Goal: Task Accomplishment & Management: Use online tool/utility

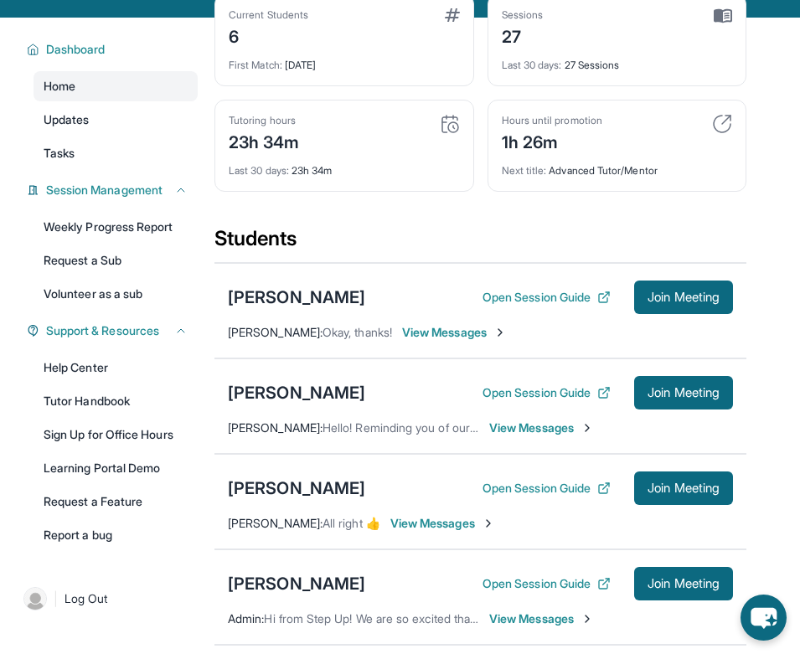
scroll to position [111, 0]
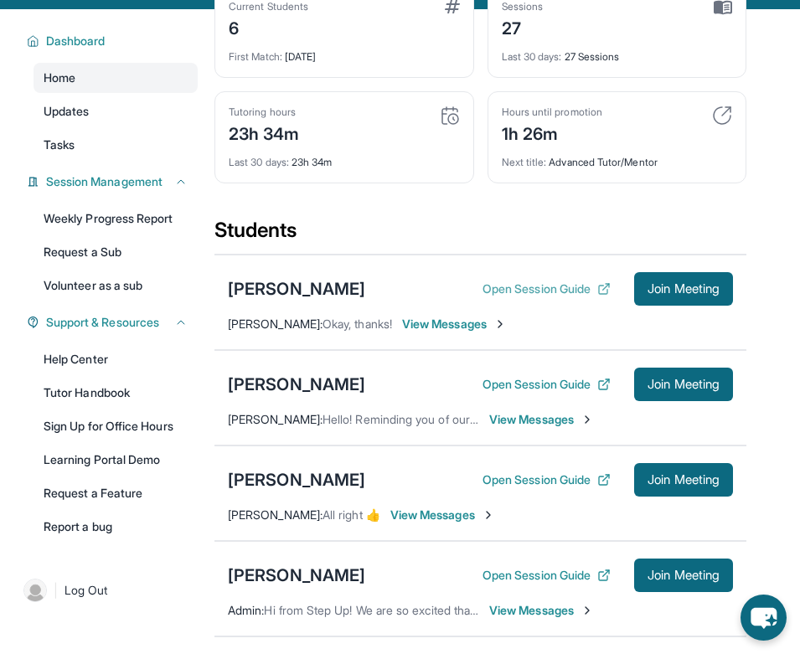
click at [573, 297] on button "Open Session Guide" at bounding box center [546, 289] width 128 height 17
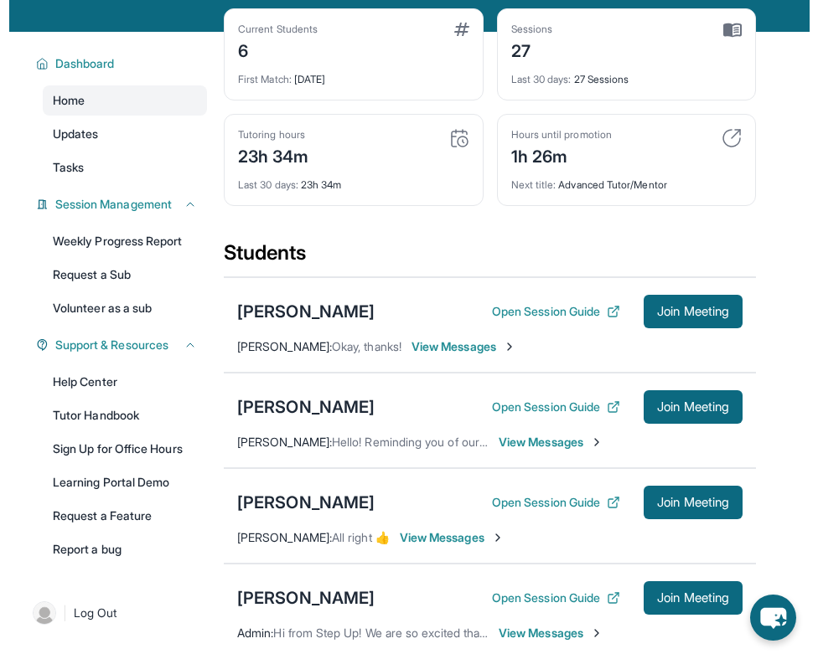
scroll to position [77, 0]
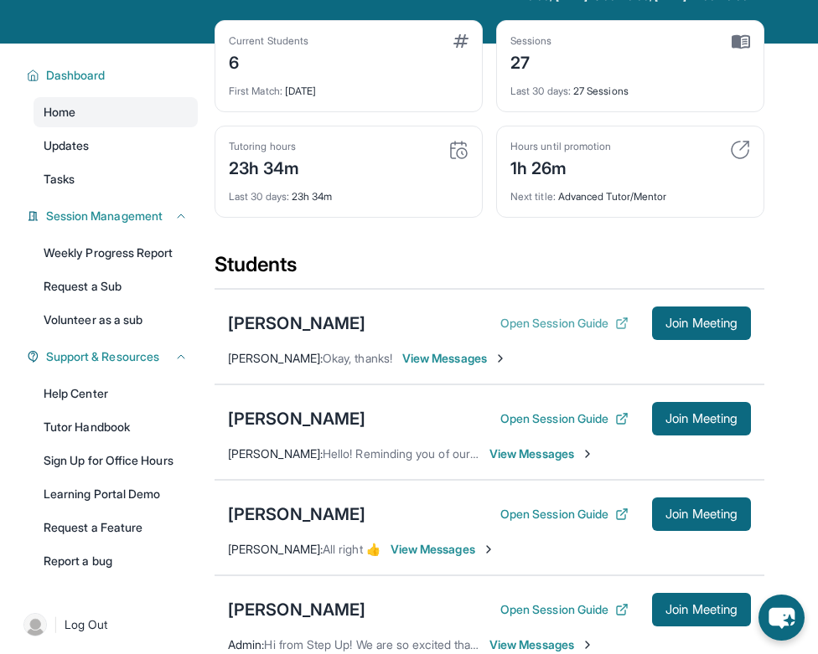
click at [507, 322] on button "Open Session Guide" at bounding box center [564, 323] width 128 height 17
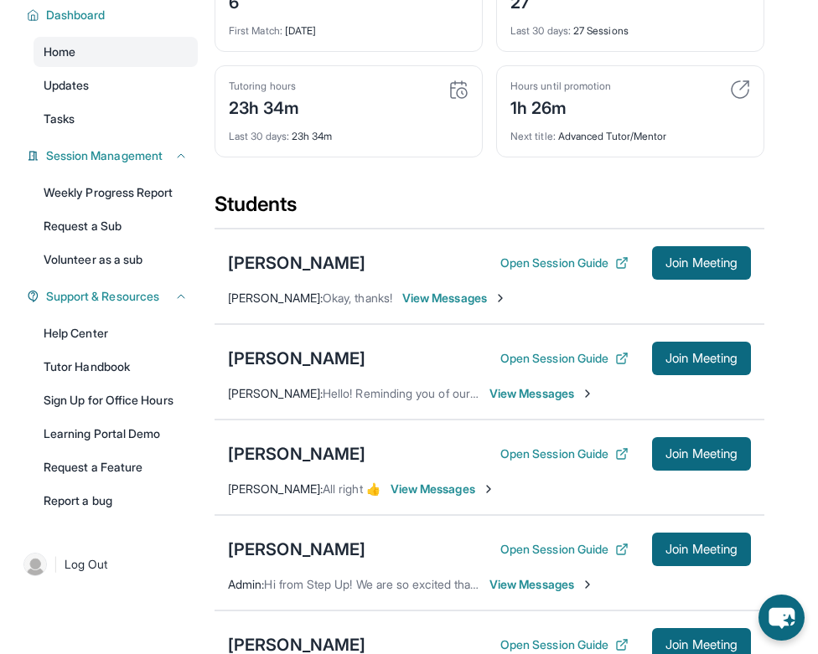
scroll to position [158, 0]
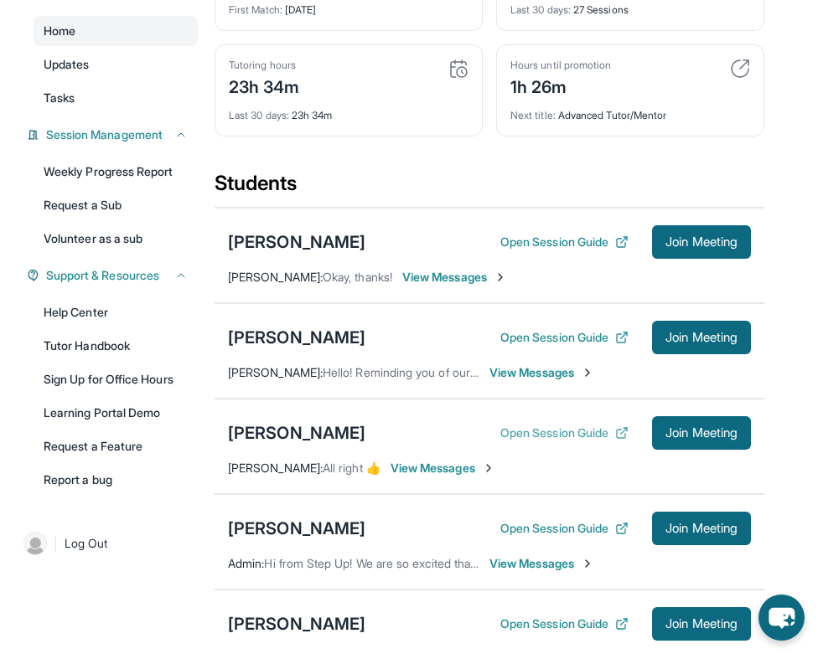
click at [525, 430] on button "Open Session Guide" at bounding box center [564, 433] width 128 height 17
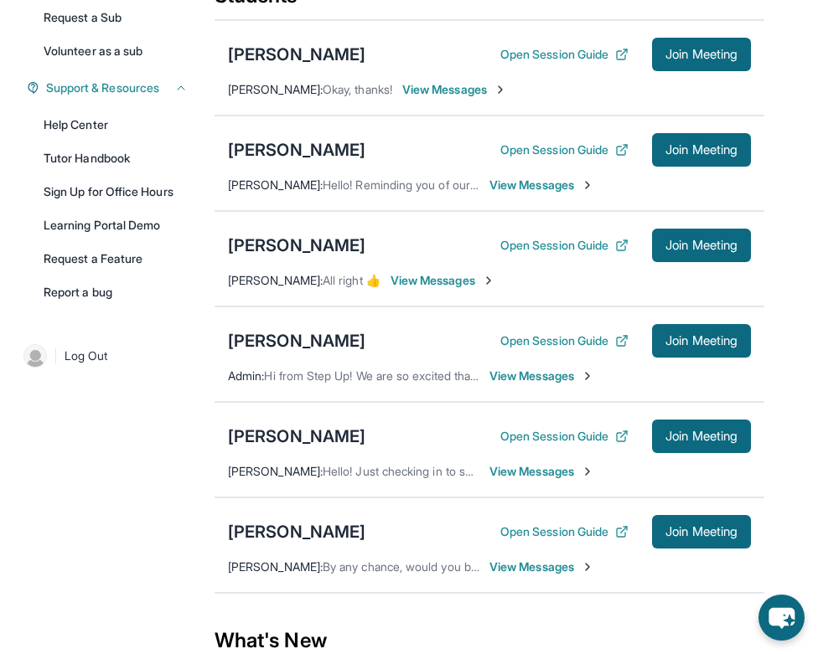
scroll to position [369, 0]
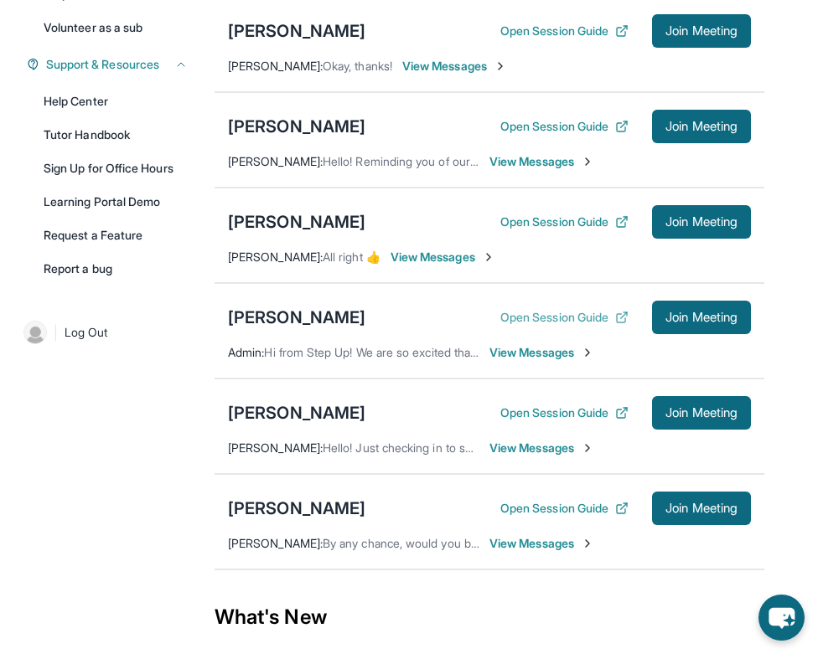
click at [517, 317] on button "Open Session Guide" at bounding box center [564, 317] width 128 height 17
click at [536, 412] on button "Open Session Guide" at bounding box center [564, 413] width 128 height 17
click at [288, 513] on div "[PERSON_NAME]" at bounding box center [296, 508] width 137 height 23
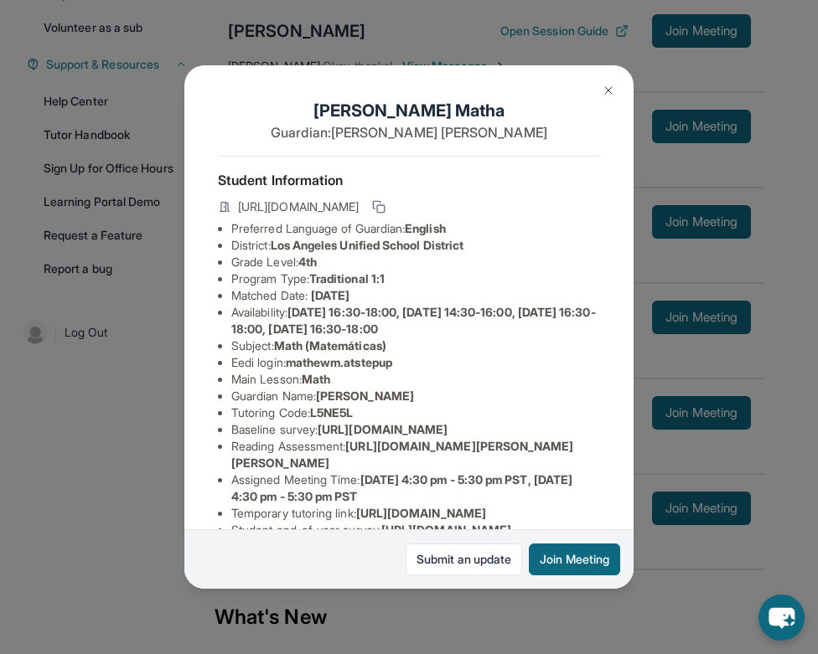
click at [611, 86] on img at bounding box center [607, 90] width 13 height 13
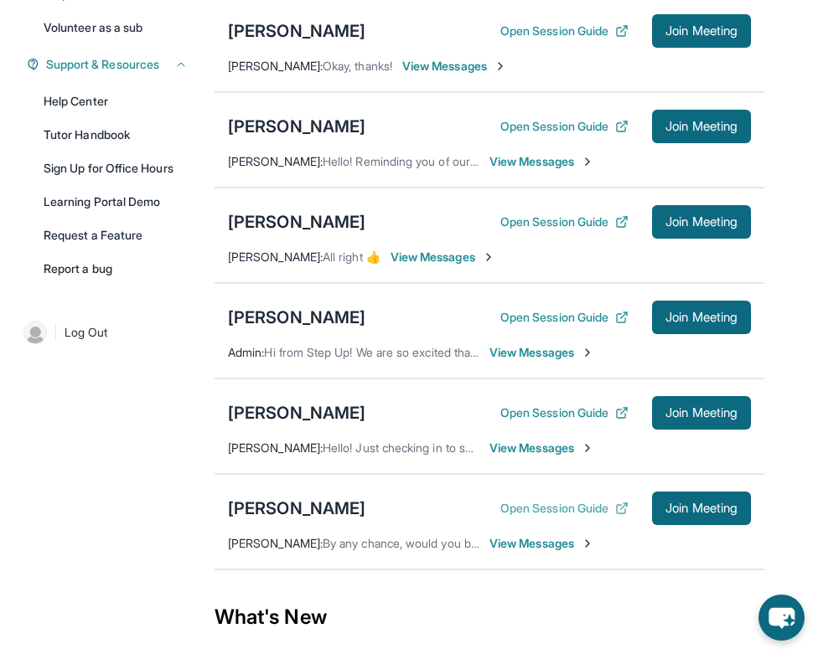
click at [550, 503] on button "Open Session Guide" at bounding box center [564, 508] width 128 height 17
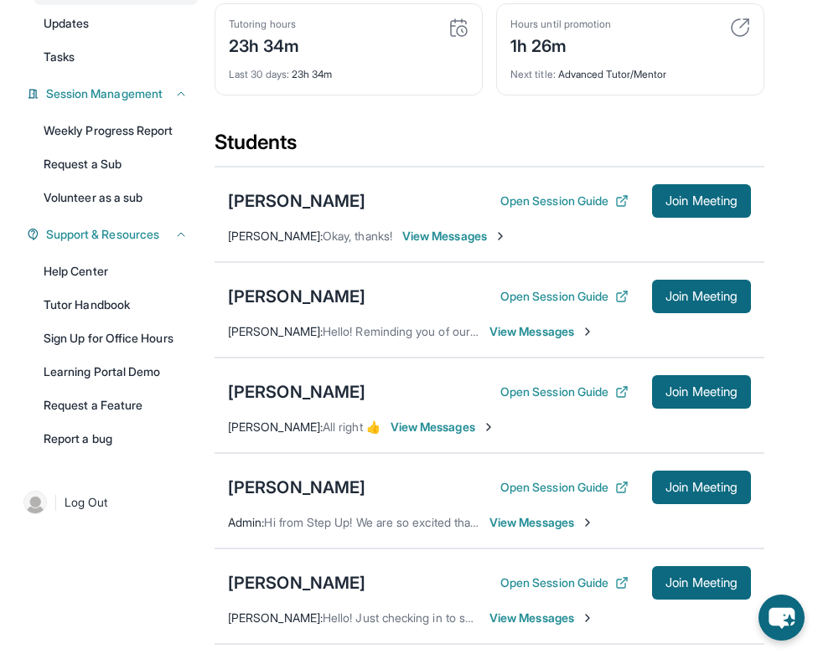
scroll to position [193, 0]
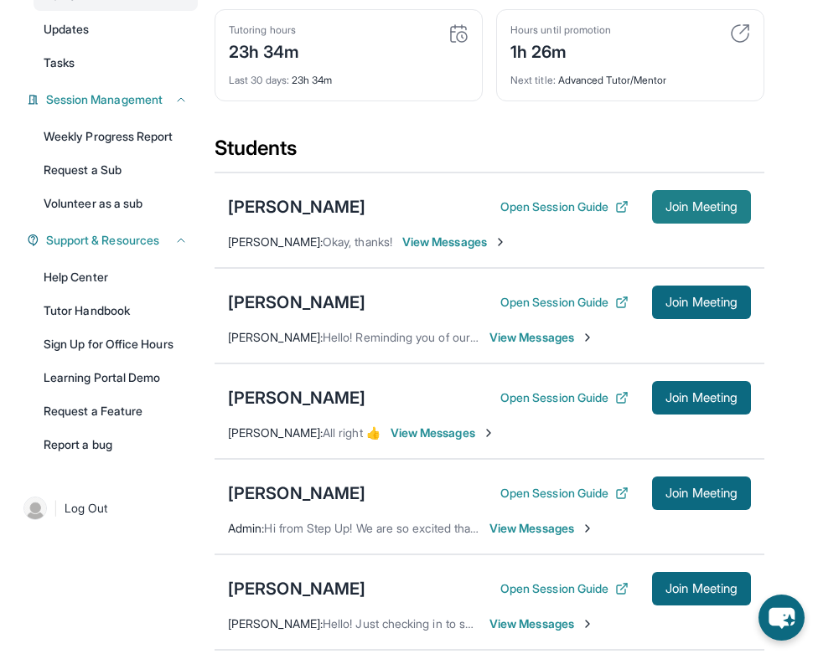
click at [699, 209] on span "Join Meeting" at bounding box center [701, 207] width 72 height 10
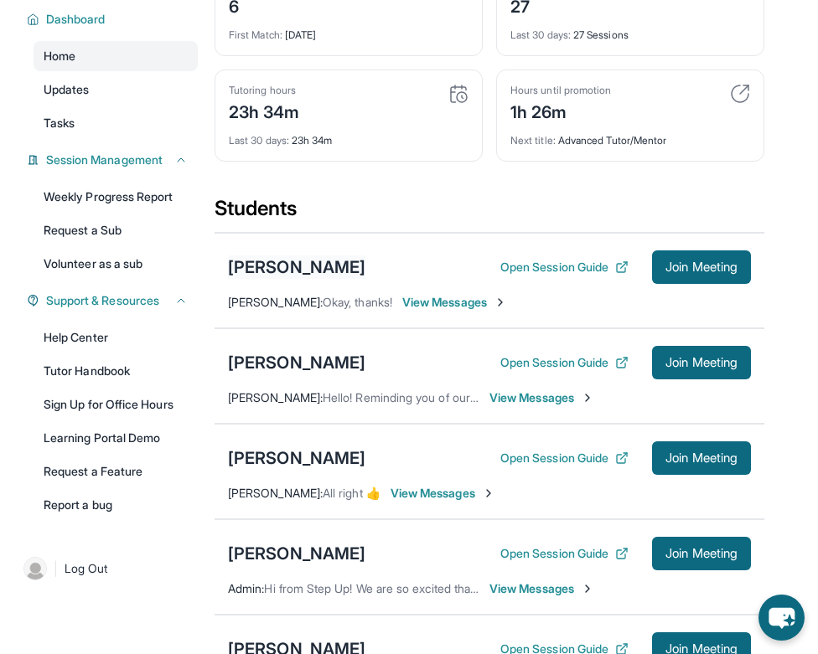
scroll to position [132, 0]
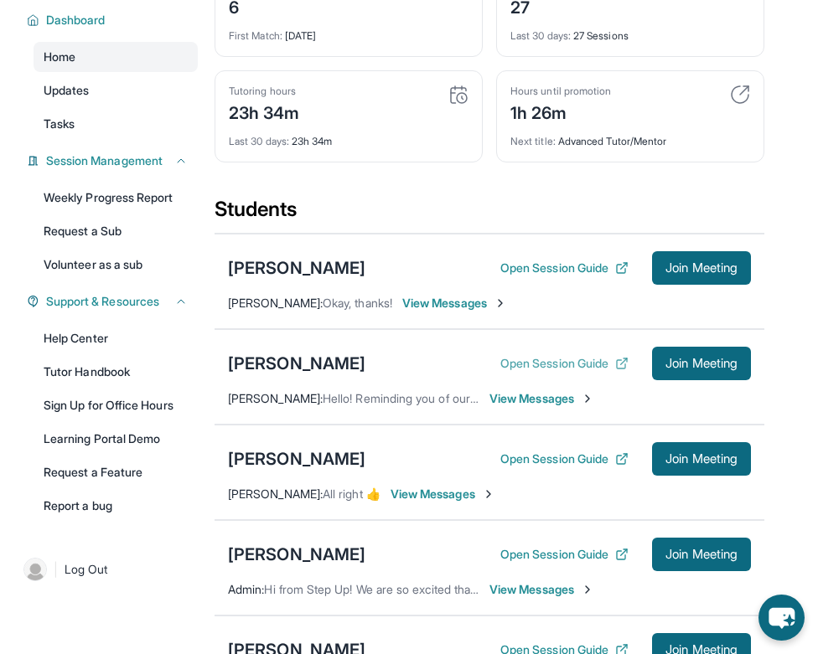
click at [564, 364] on button "Open Session Guide" at bounding box center [564, 363] width 128 height 17
